Goal: Information Seeking & Learning: Learn about a topic

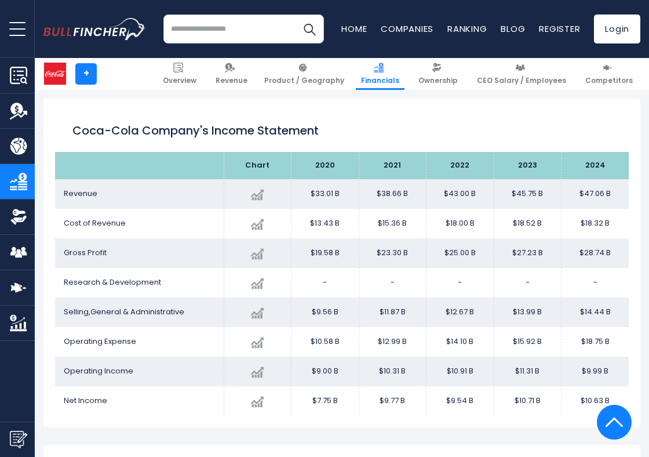
click at [249, 32] on input "search" at bounding box center [244, 28] width 161 height 29
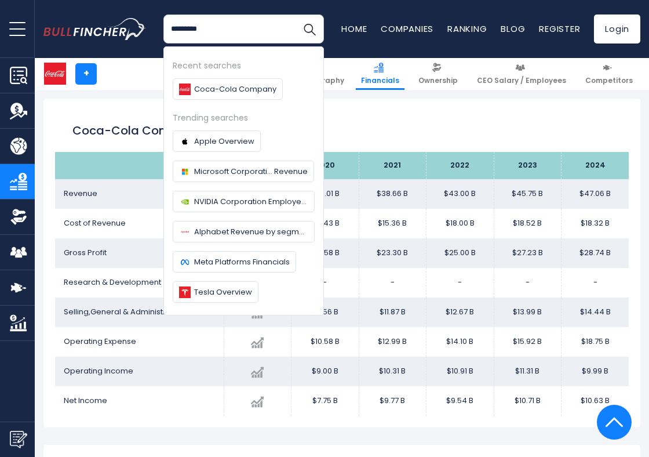
type input "*********"
click at [295, 14] on button "Search" at bounding box center [309, 28] width 29 height 29
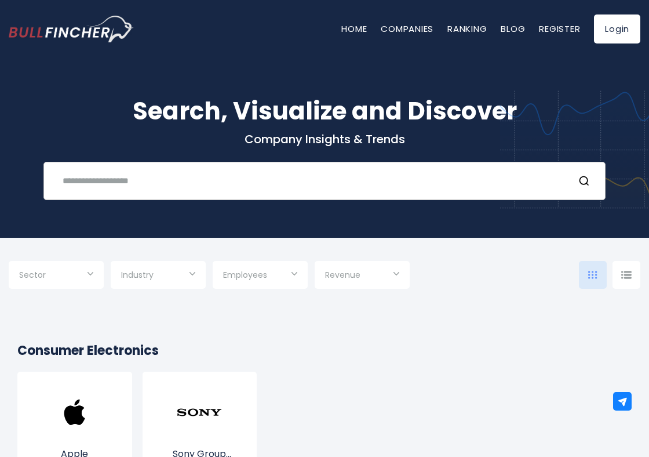
click at [175, 183] on input "text" at bounding box center [310, 180] width 509 height 21
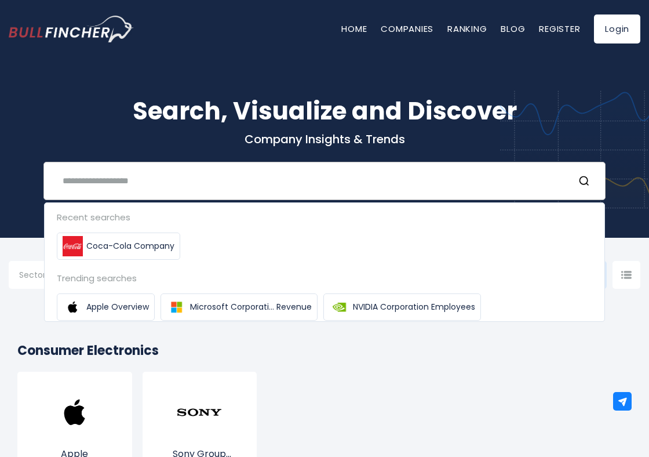
click at [175, 183] on input "text" at bounding box center [310, 180] width 509 height 21
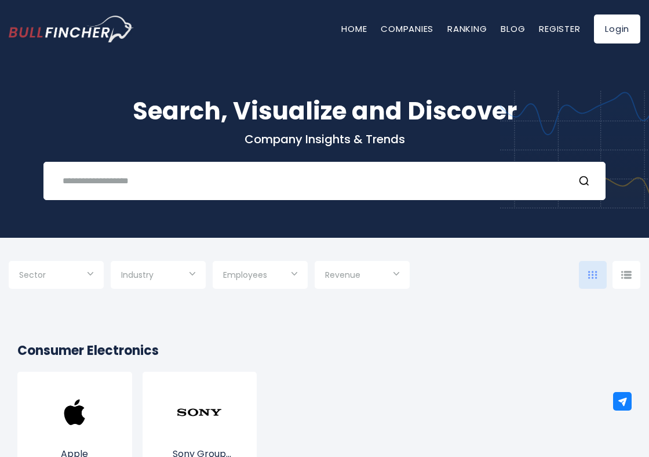
click at [96, 277] on div "Sector" at bounding box center [56, 275] width 95 height 28
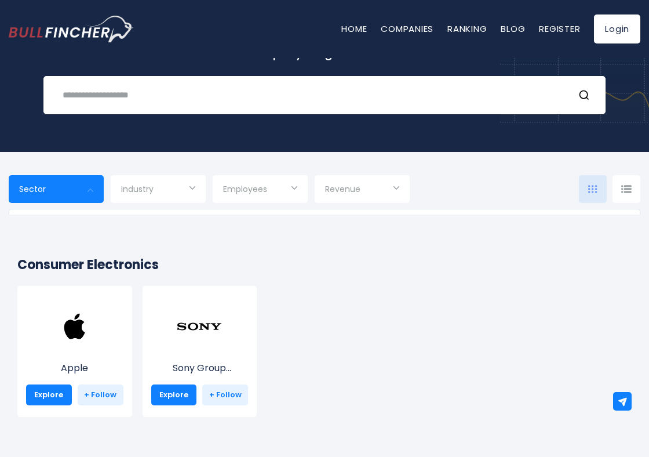
scroll to position [85, 0]
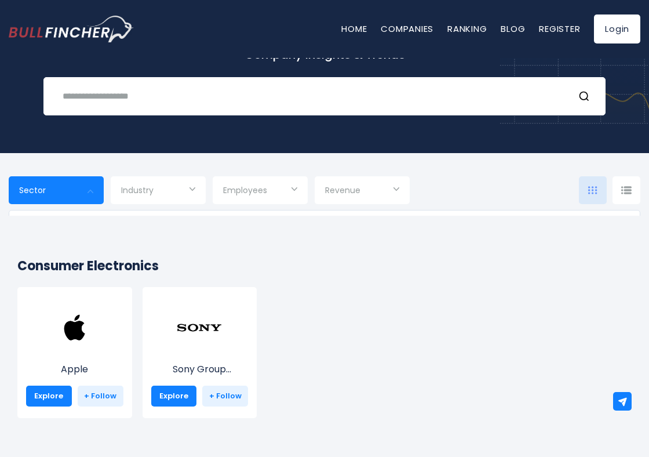
click at [93, 196] on div at bounding box center [324, 228] width 649 height 457
click at [98, 124] on div "Search, Visualize and Discover Company Insights & Trends Recent searches Coca-C…" at bounding box center [324, 54] width 649 height 197
click at [99, 97] on input "text" at bounding box center [310, 95] width 509 height 21
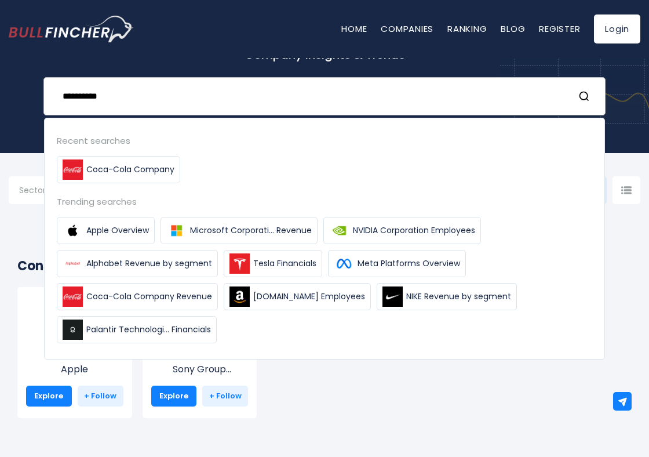
type input "**********"
